Goal: Transaction & Acquisition: Purchase product/service

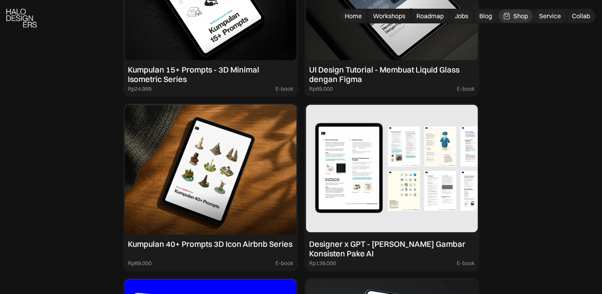
scroll to position [832, 0]
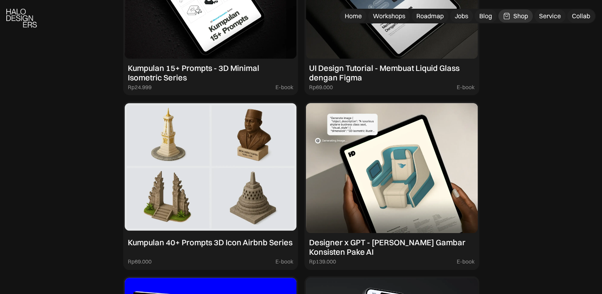
click at [220, 131] on img at bounding box center [211, 168] width 172 height 130
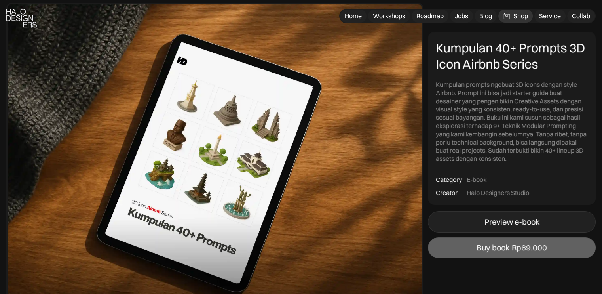
scroll to position [79, 0]
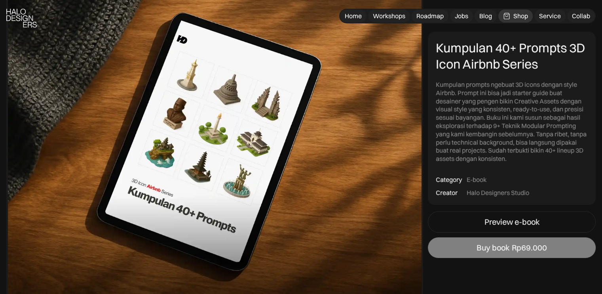
click at [493, 248] on div "Buy book" at bounding box center [493, 248] width 33 height 10
click at [502, 248] on div "Buy book" at bounding box center [493, 248] width 33 height 10
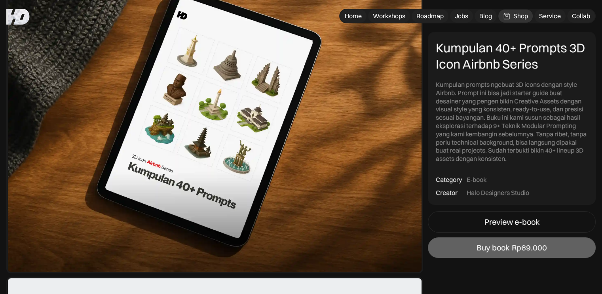
scroll to position [0, 0]
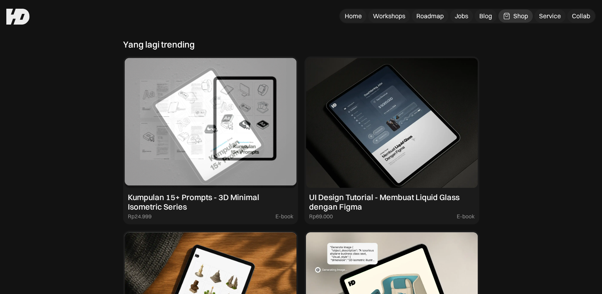
scroll to position [673, 0]
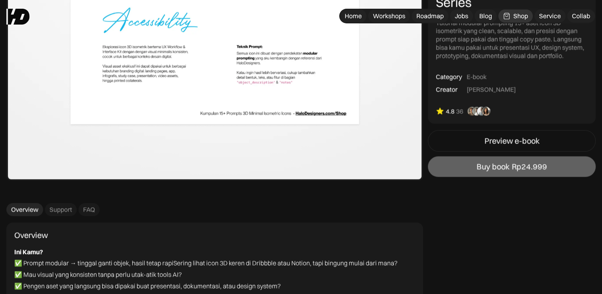
scroll to position [1466, 0]
